Goal: Information Seeking & Learning: Learn about a topic

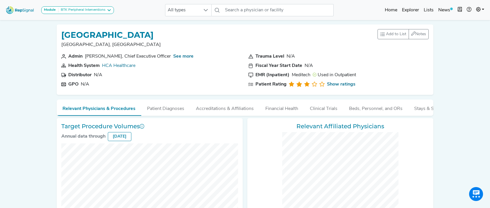
scroll to position [258, 0]
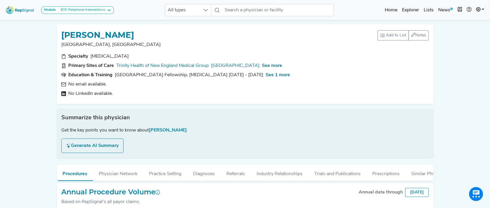
click at [23, 15] on img at bounding box center [19, 10] width 33 height 12
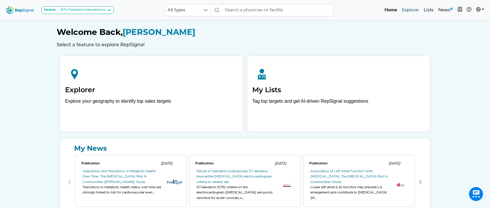
click at [413, 8] on link "Explorer" at bounding box center [410, 10] width 22 height 12
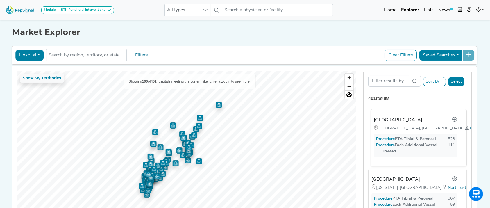
click at [418, 130] on div "St. Joseph's University Medical Center Paterson, NJ | Northeast Procedure PTA T…" at bounding box center [416, 138] width 91 height 52
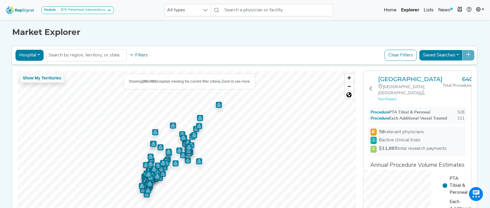
click at [388, 101] on span "Northeast" at bounding box center [387, 99] width 18 height 4
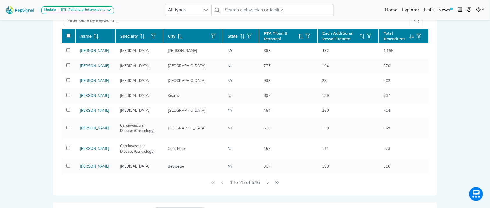
scroll to position [193, 0]
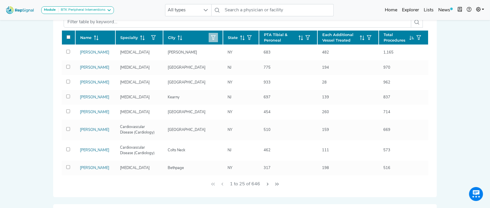
click at [211, 37] on icon "button" at bounding box center [213, 37] width 5 height 5
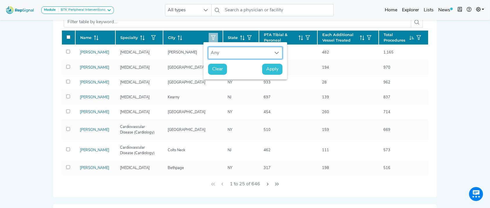
scroll to position [4, 28]
click at [248, 34] on button "button" at bounding box center [248, 37] width 9 height 9
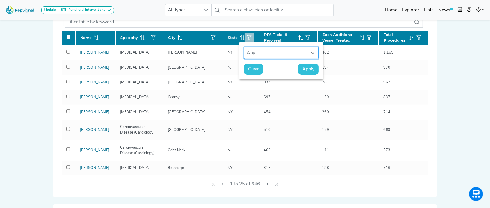
click at [254, 50] on div "Any" at bounding box center [275, 53] width 63 height 12
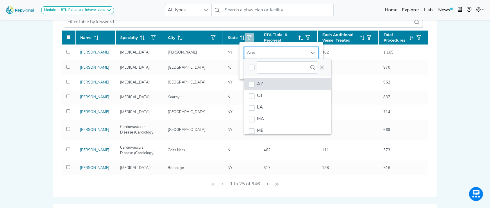
scroll to position [4, 28]
click at [265, 95] on li "CT" at bounding box center [287, 96] width 87 height 12
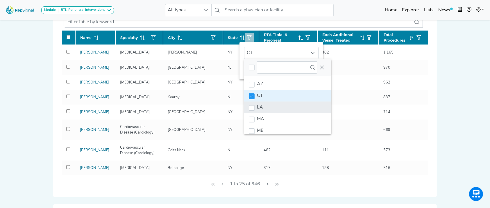
click at [266, 112] on li "LA" at bounding box center [287, 107] width 87 height 12
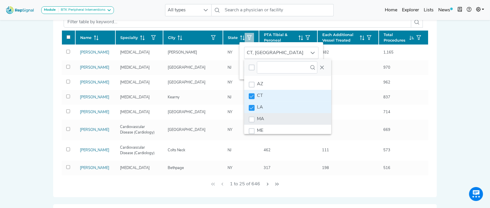
click at [267, 117] on li "MA" at bounding box center [287, 119] width 87 height 12
click at [267, 111] on li "LA" at bounding box center [287, 107] width 87 height 12
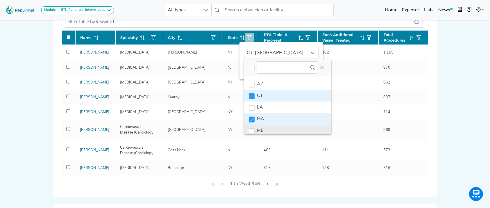
click at [267, 131] on li "ME" at bounding box center [287, 131] width 87 height 12
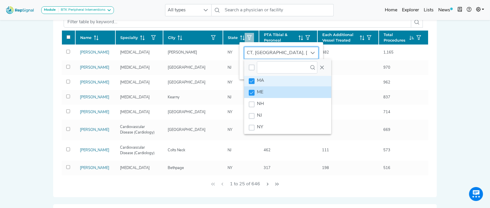
scroll to position [46, 0]
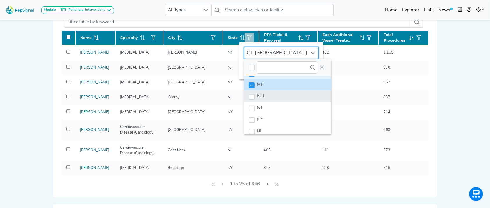
click at [297, 96] on li "NH" at bounding box center [287, 96] width 87 height 12
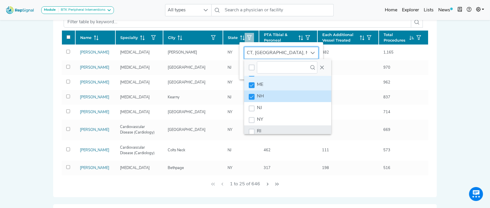
click at [293, 125] on li "RI" at bounding box center [287, 131] width 87 height 12
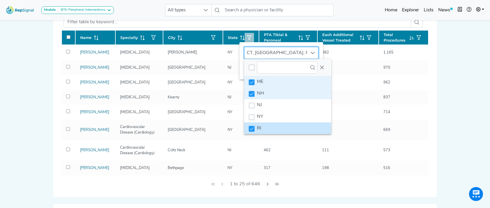
scroll to position [67, 0]
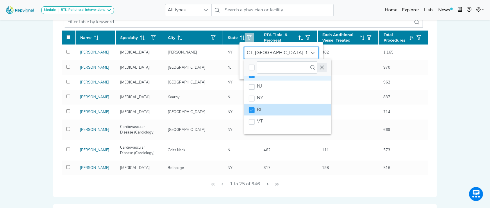
click at [323, 68] on icon "Close" at bounding box center [321, 67] width 5 height 5
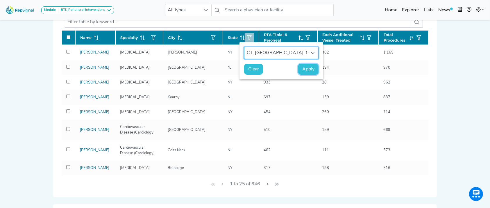
click at [307, 71] on span "Apply" at bounding box center [308, 69] width 12 height 7
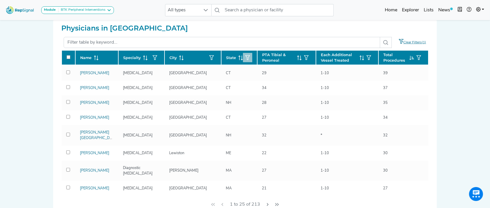
scroll to position [0, 0]
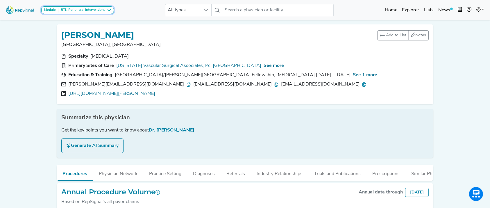
click at [84, 13] on button "Module BTK Peripheral Interventions" at bounding box center [77, 10] width 73 height 8
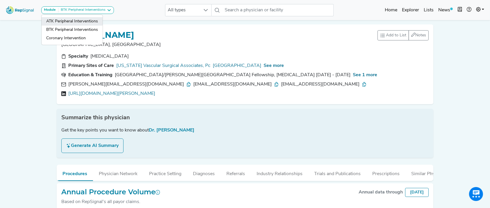
click at [81, 26] on link "ATK Peripheral Interventions" at bounding box center [72, 30] width 61 height 8
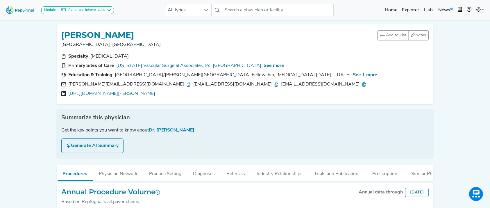
click at [365, 137] on div "Summarize this physician Get the key points you want to know about Dr. Brian Ki…" at bounding box center [245, 133] width 376 height 49
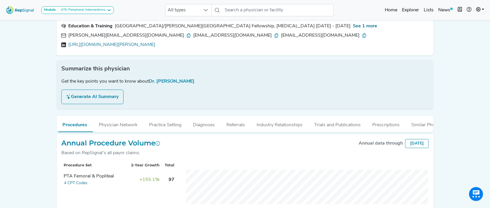
scroll to position [44, 0]
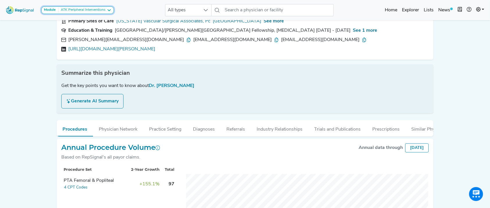
click at [103, 10] on div "ATK Peripheral Interventions" at bounding box center [81, 10] width 47 height 5
click at [84, 34] on link "BTK Peripheral Interventions" at bounding box center [72, 38] width 61 height 8
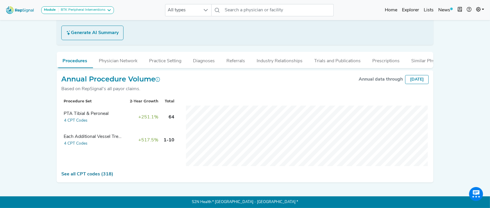
scroll to position [112, 0]
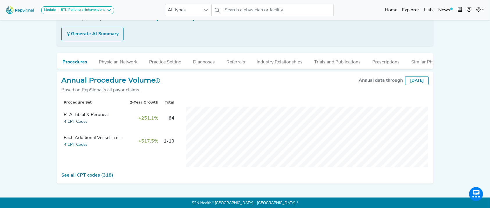
click at [84, 125] on button "4 CPT Codes" at bounding box center [76, 121] width 24 height 7
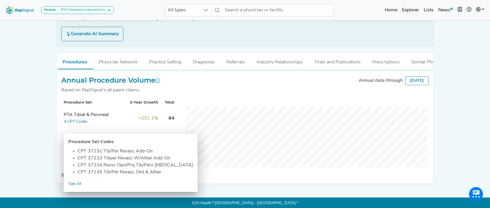
click at [114, 114] on td "PTA Tibial & Peroneal 4 CPT Codes" at bounding box center [93, 118] width 65 height 23
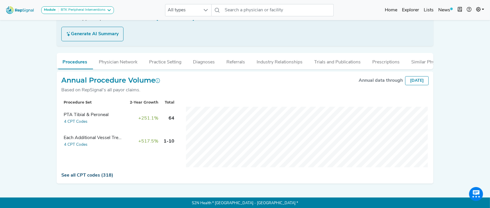
click at [86, 177] on link "See all CPT codes (318)" at bounding box center [87, 175] width 52 height 5
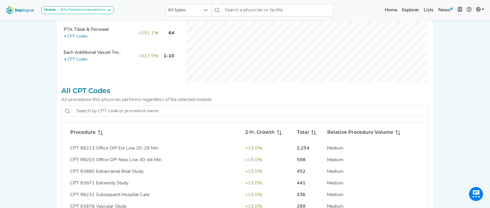
scroll to position [235, 0]
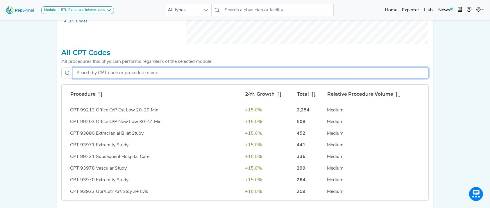
click at [222, 78] on input "text" at bounding box center [250, 72] width 355 height 11
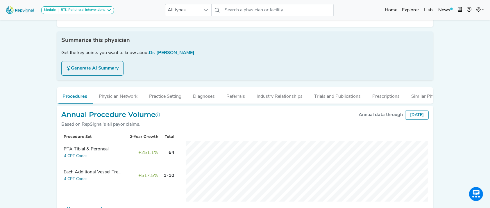
scroll to position [0, 0]
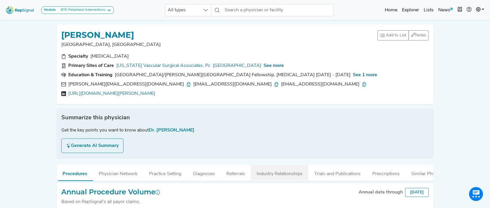
type input "tib/"
click at [293, 173] on button "Industry Relationships" at bounding box center [279, 172] width 57 height 16
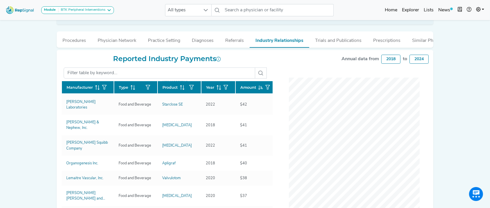
scroll to position [262, 0]
